Goal: Check status: Check status

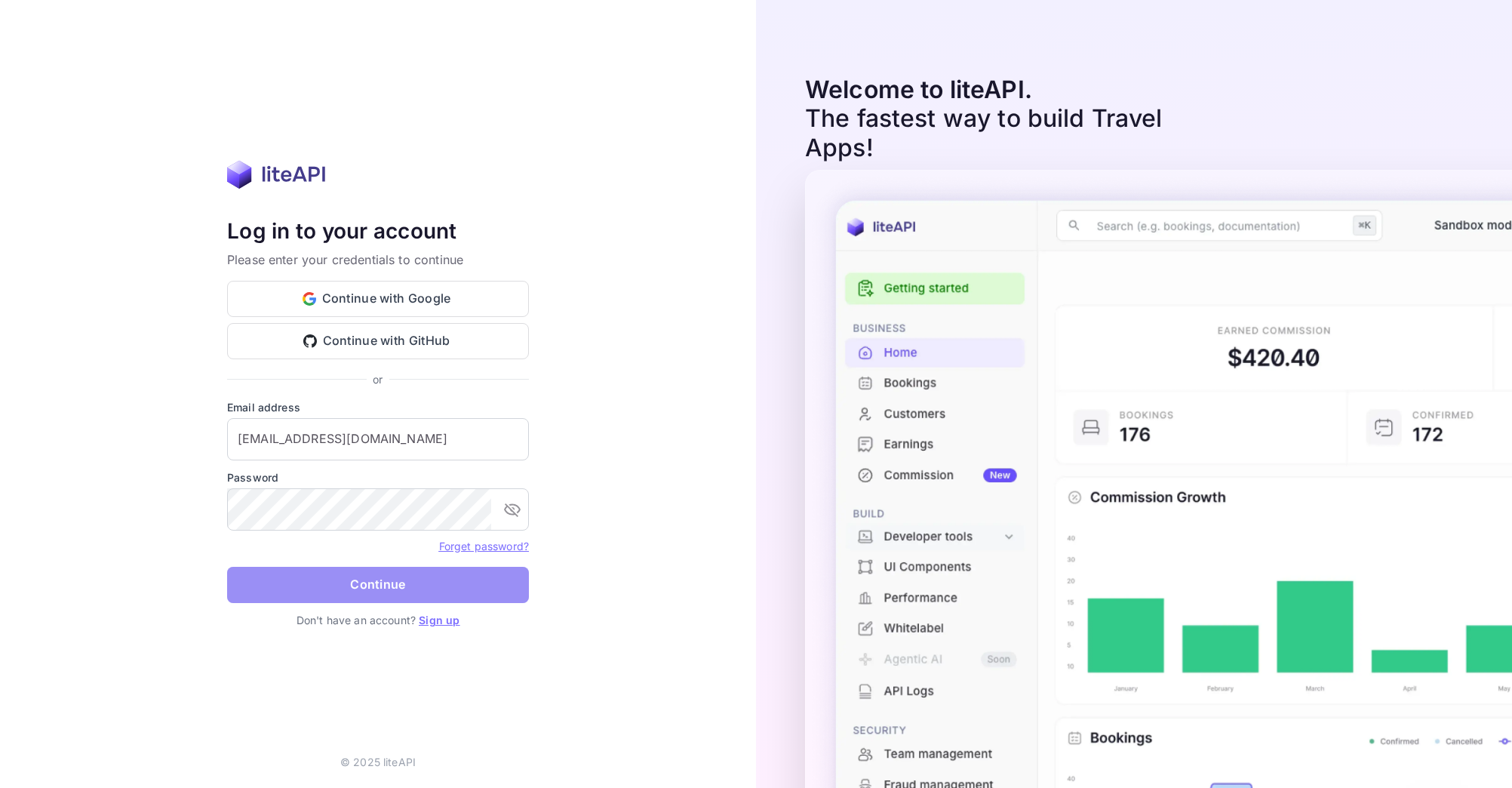
click at [356, 585] on button "Continue" at bounding box center [378, 585] width 302 height 37
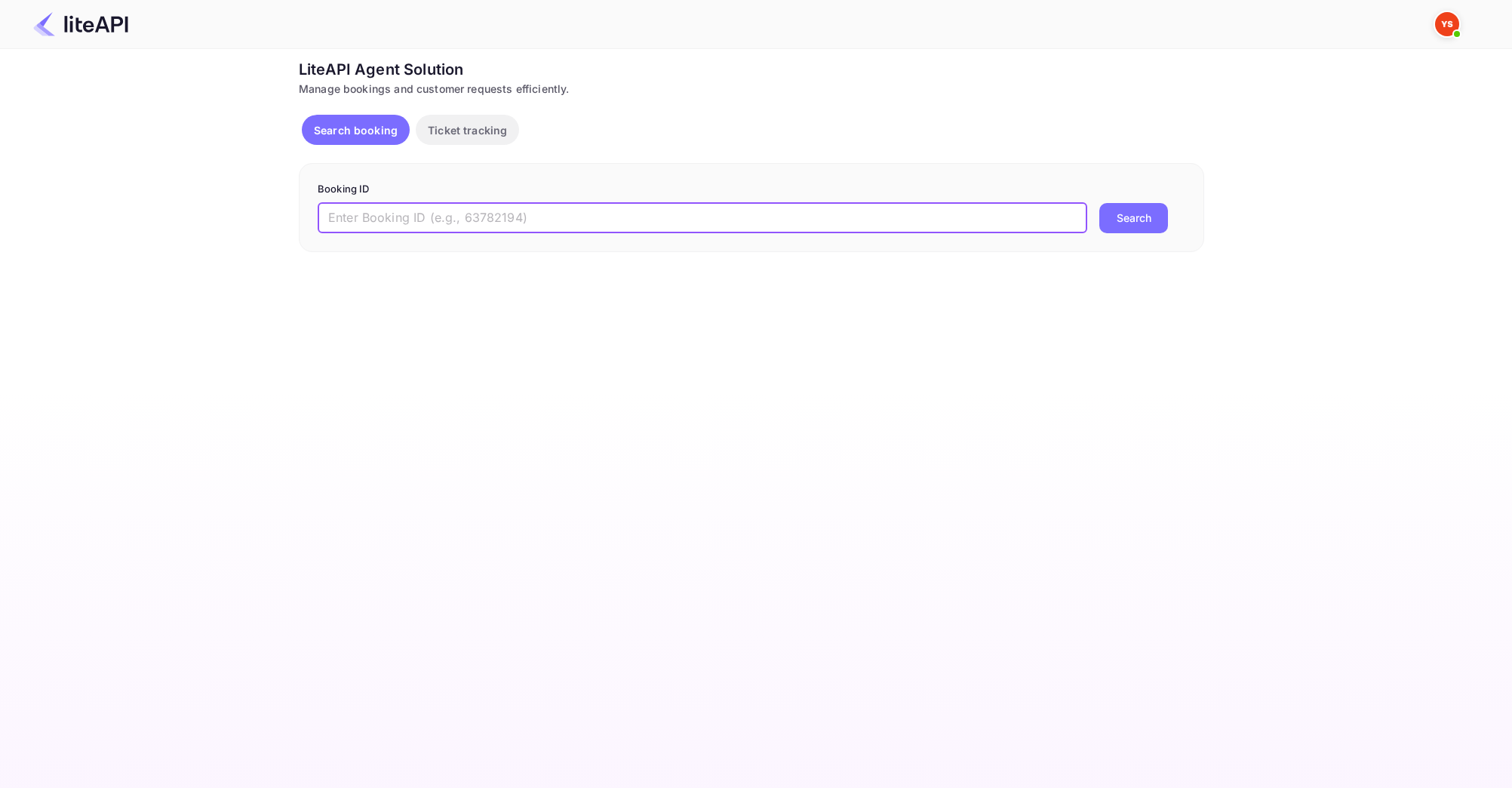
click at [368, 212] on input "text" at bounding box center [702, 218] width 770 height 30
paste input "14661374084"
type input "14661374084"
click at [1112, 216] on button "Search" at bounding box center [1134, 218] width 68 height 30
click at [456, 137] on p "Ticket tracking" at bounding box center [468, 130] width 79 height 16
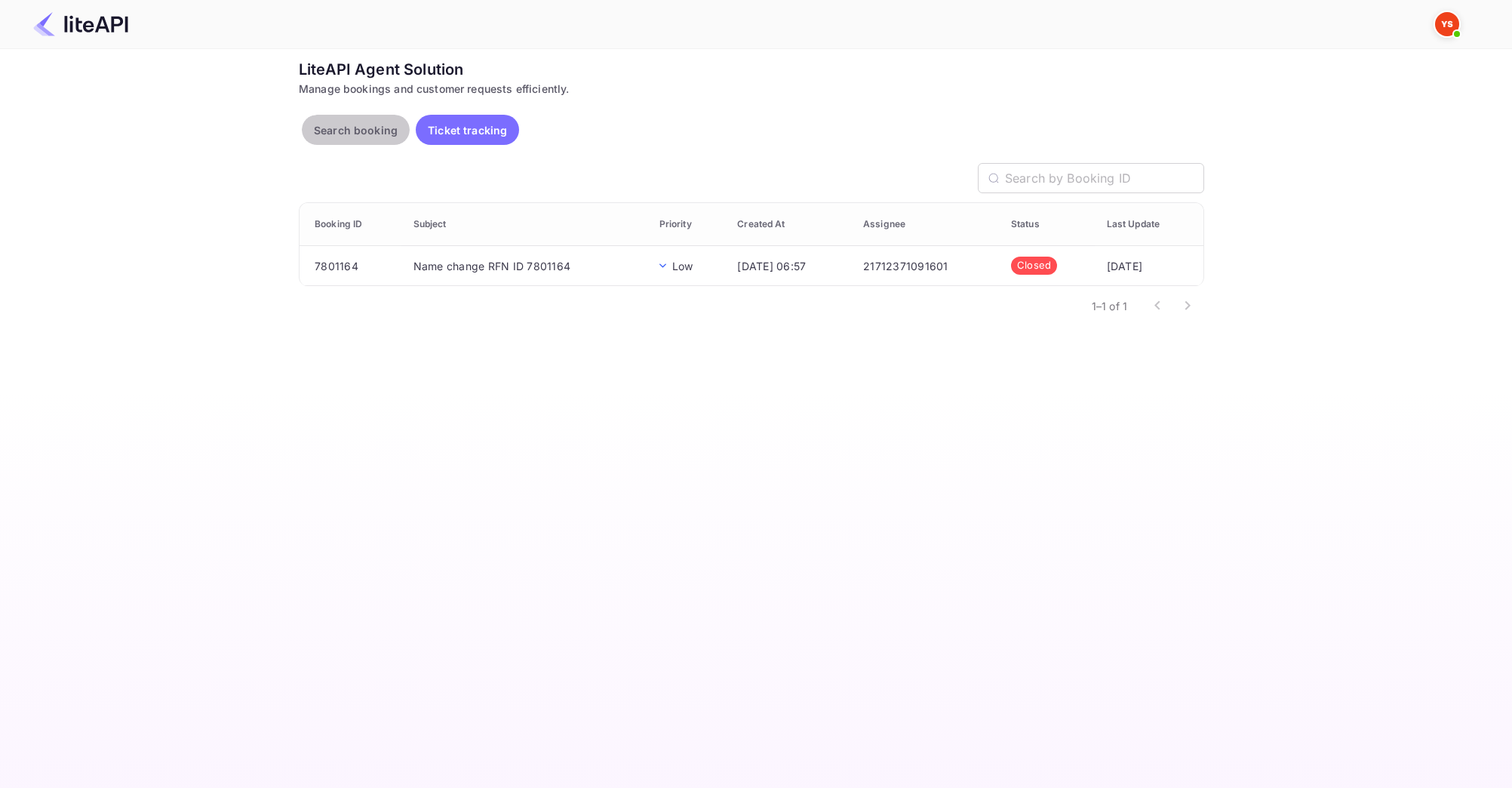
click at [357, 128] on p "Search booking" at bounding box center [355, 130] width 83 height 16
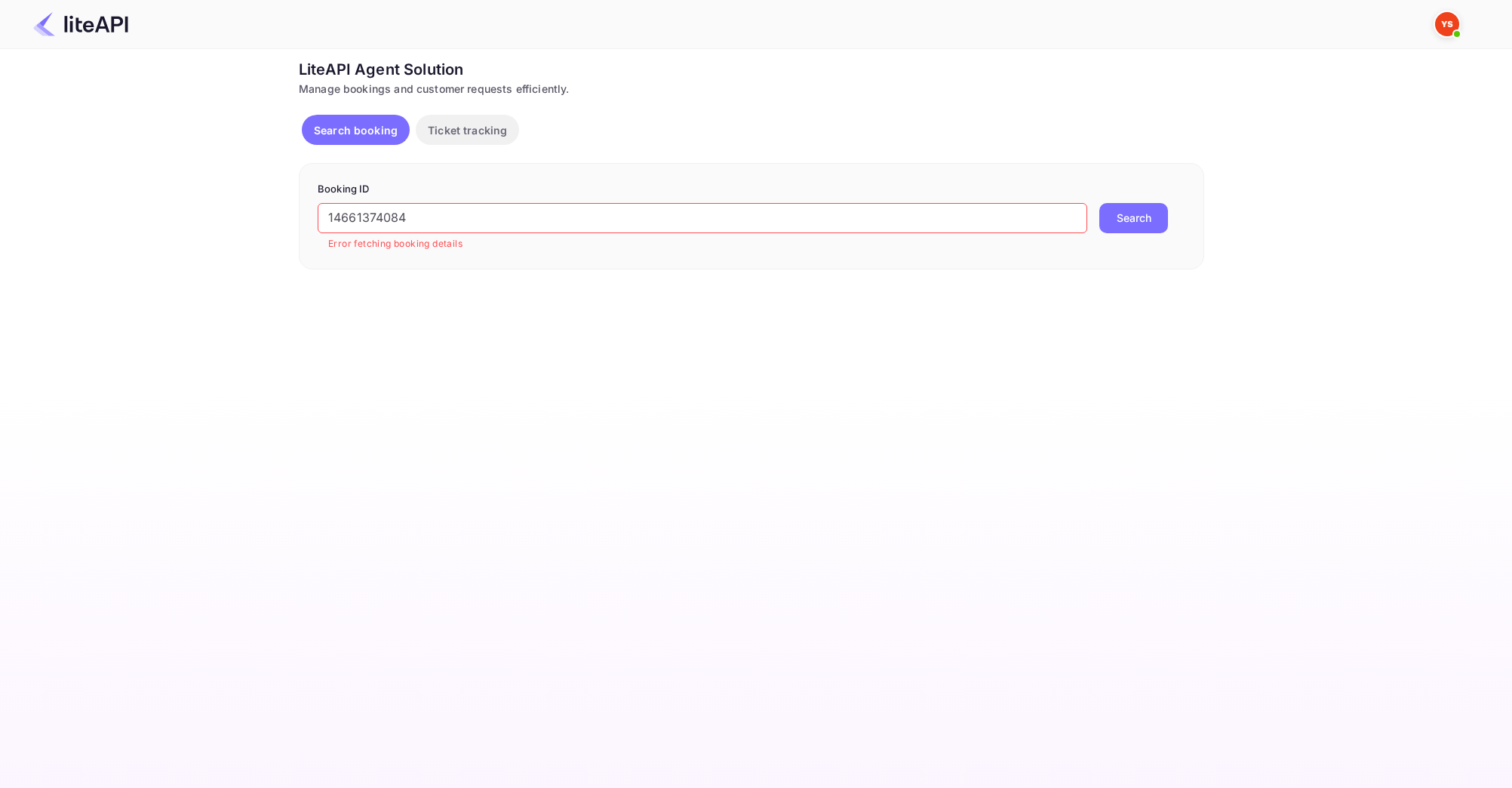
click at [1446, 22] on img at bounding box center [1447, 24] width 24 height 24
drag, startPoint x: 836, startPoint y: 129, endPoint x: 561, endPoint y: 119, distance: 275.2
click at [818, 129] on div at bounding box center [756, 394] width 1512 height 788
click at [330, 138] on button "Search booking" at bounding box center [356, 129] width 108 height 30
click at [449, 226] on input "14661374084" at bounding box center [702, 218] width 770 height 30
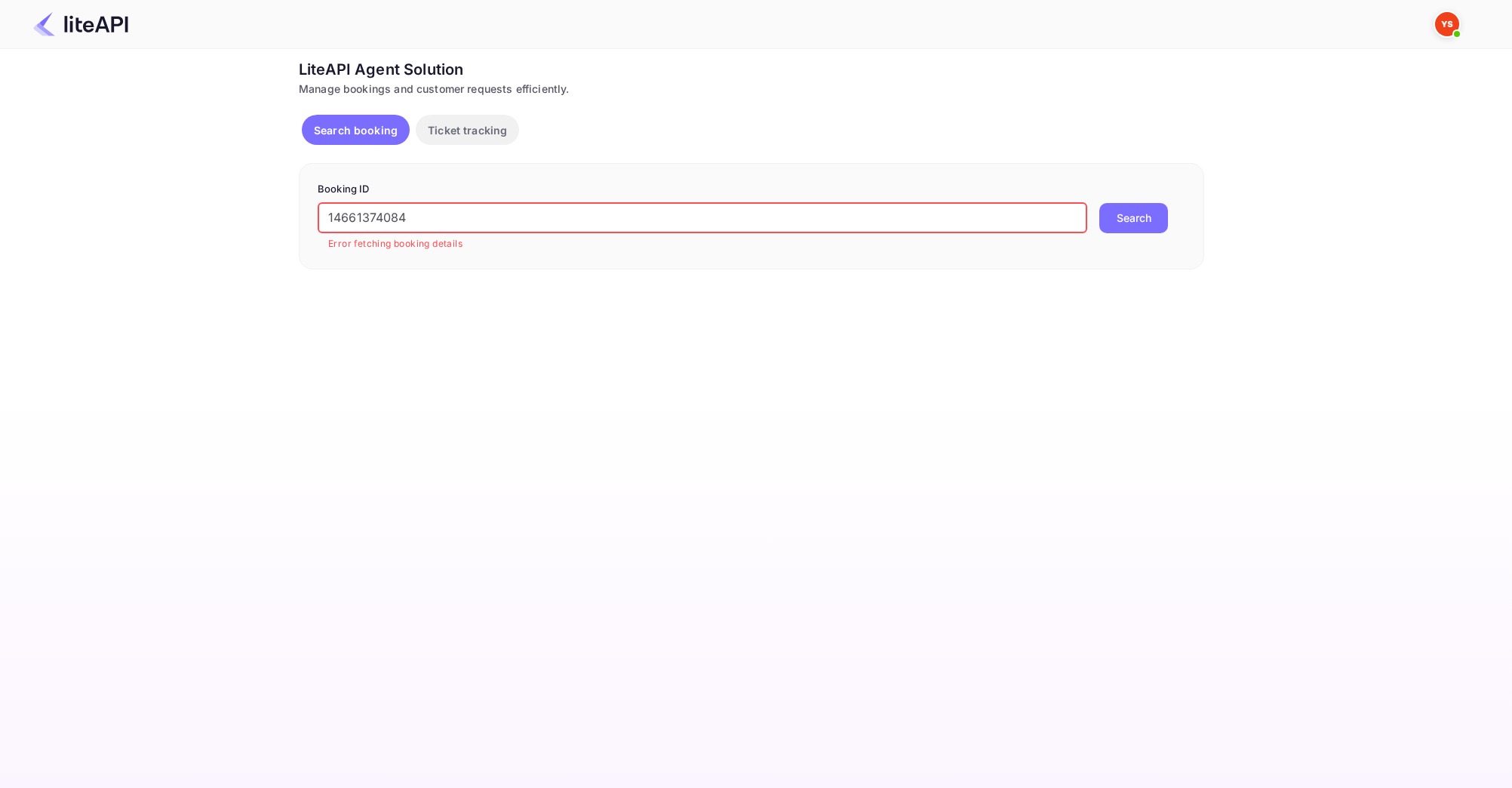
drag, startPoint x: 445, startPoint y: 226, endPoint x: 311, endPoint y: 221, distance: 134.1
click at [311, 221] on div "Booking ID 14661374084 ​ Error fetching booking details Search" at bounding box center [751, 216] width 905 height 106
click at [447, 130] on p "Ticket tracking" at bounding box center [468, 130] width 79 height 16
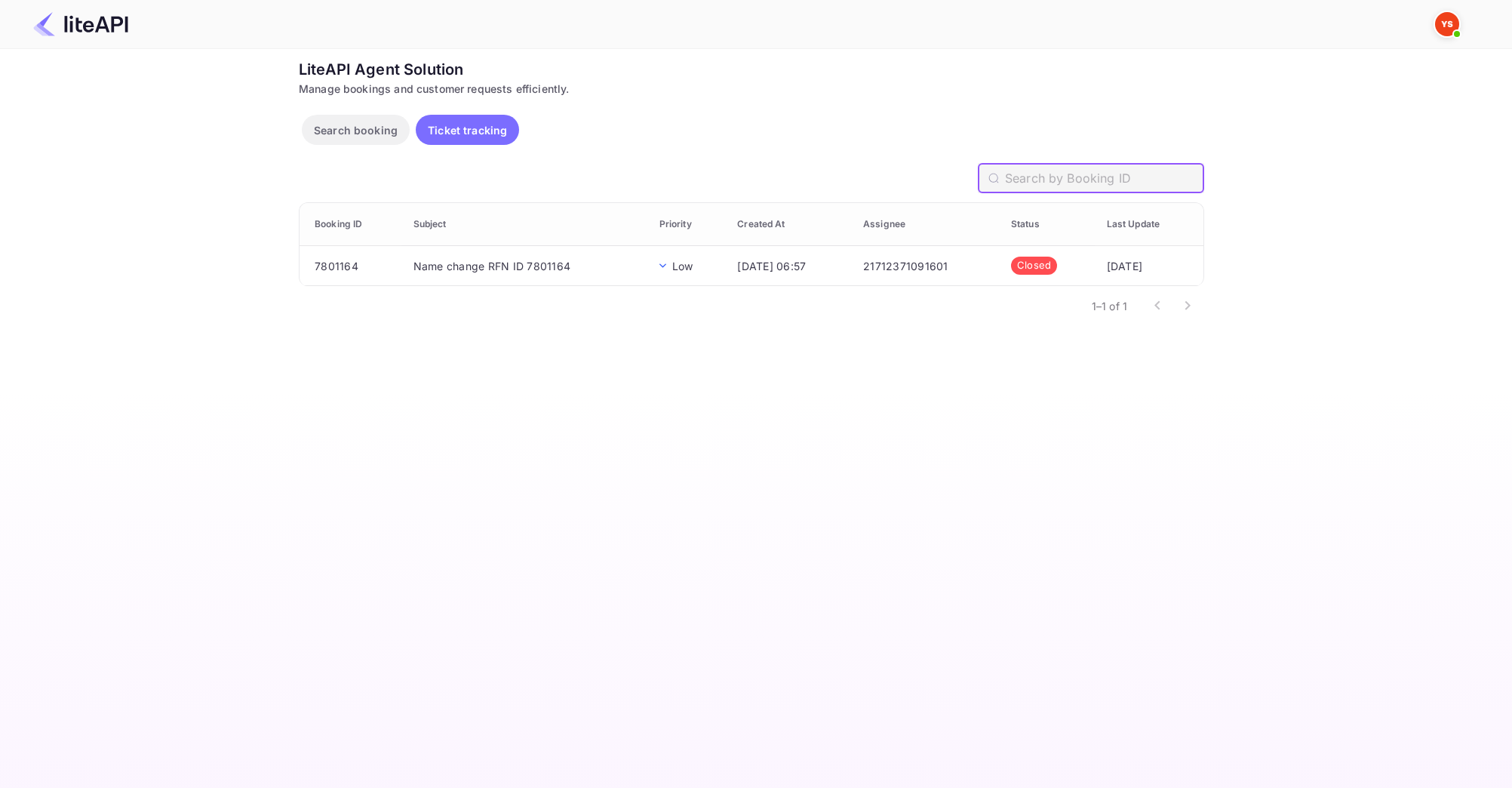
click at [1144, 175] on input "text" at bounding box center [1105, 178] width 199 height 30
paste input "14661374084"
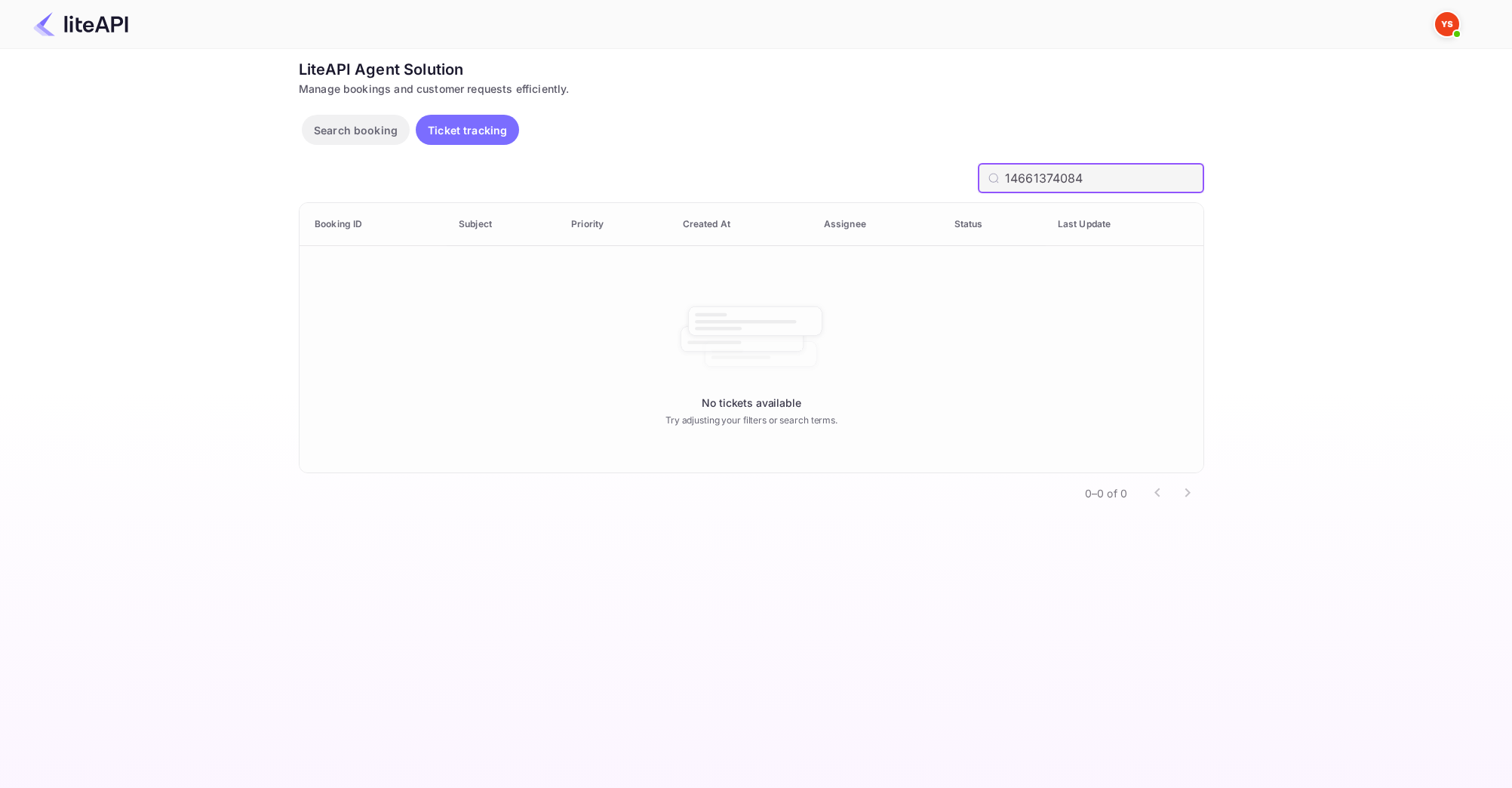
type input "14661374084"
